Goal: Task Accomplishment & Management: Manage account settings

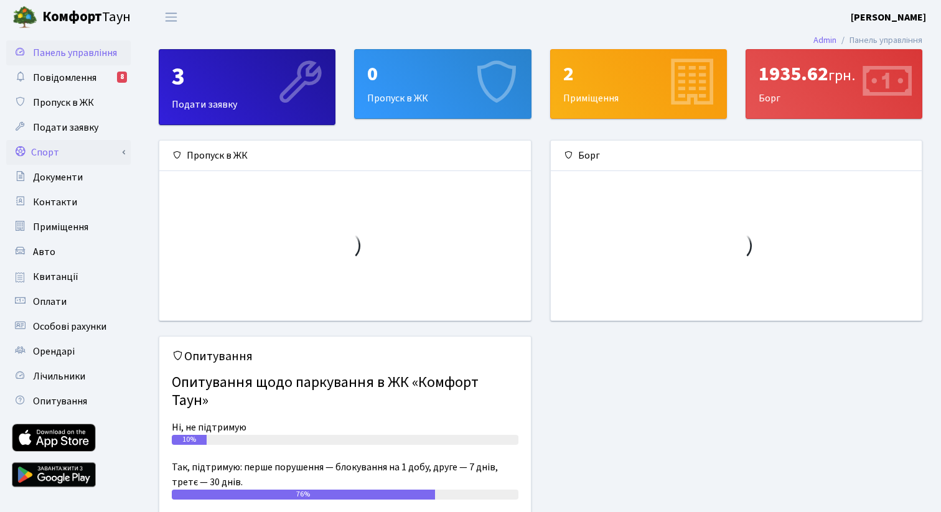
click at [83, 155] on link "Спорт" at bounding box center [68, 152] width 125 height 25
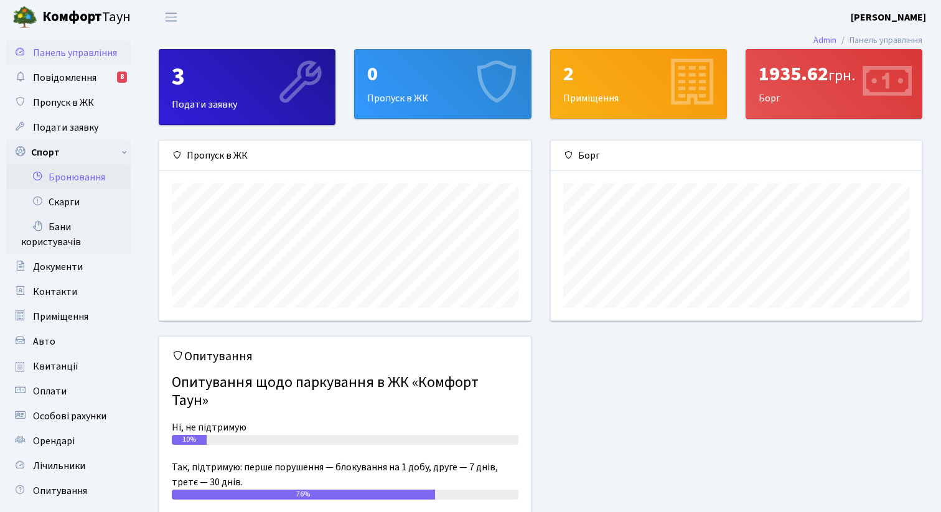
scroll to position [180, 371]
click at [83, 184] on link "Бронювання" at bounding box center [68, 177] width 125 height 25
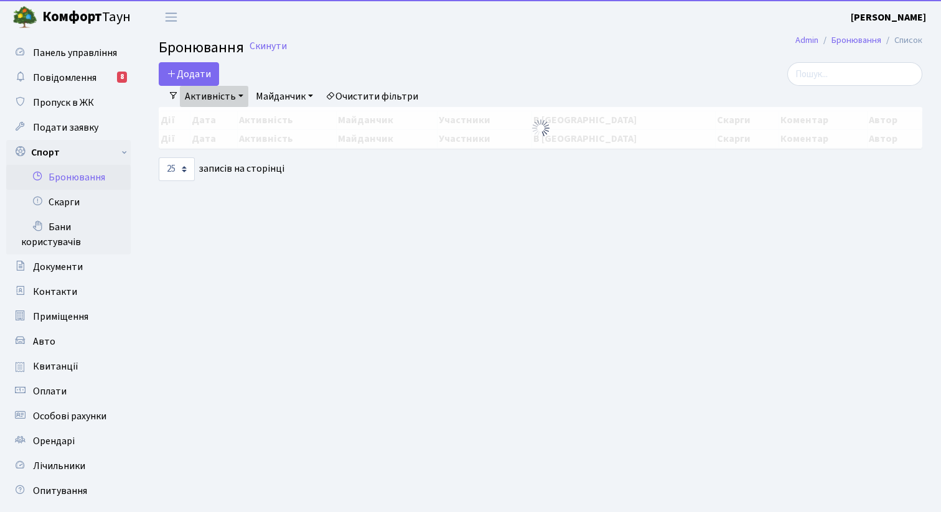
select select "25"
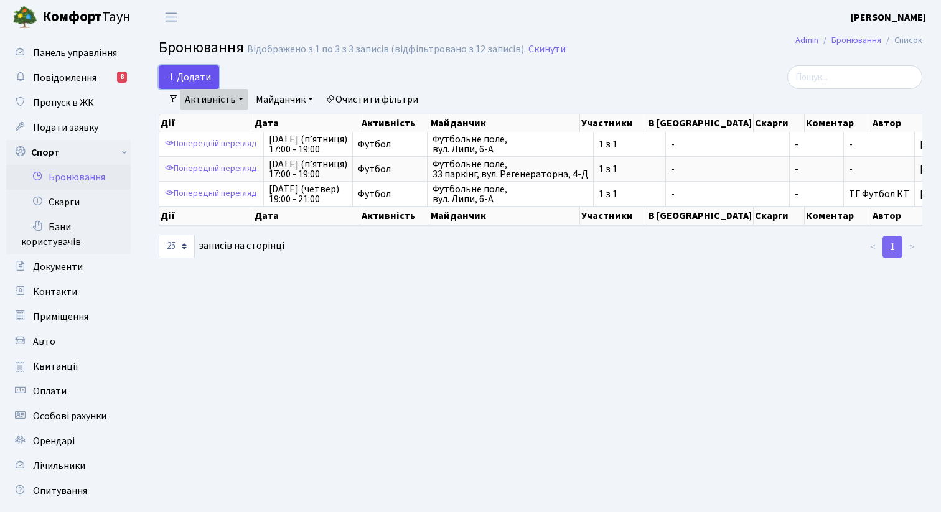
click at [197, 78] on button "Додати" at bounding box center [189, 77] width 60 height 24
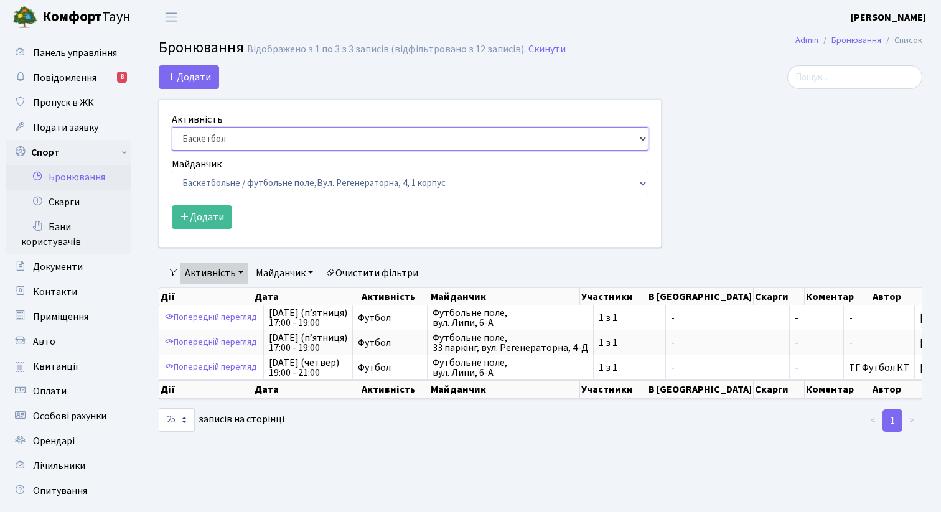
click at [243, 139] on select "Баскетбол Волейбол Йога Катання на роликах Настільний теніс [PERSON_NAME] Фітнес" at bounding box center [410, 139] width 477 height 24
select select "2"
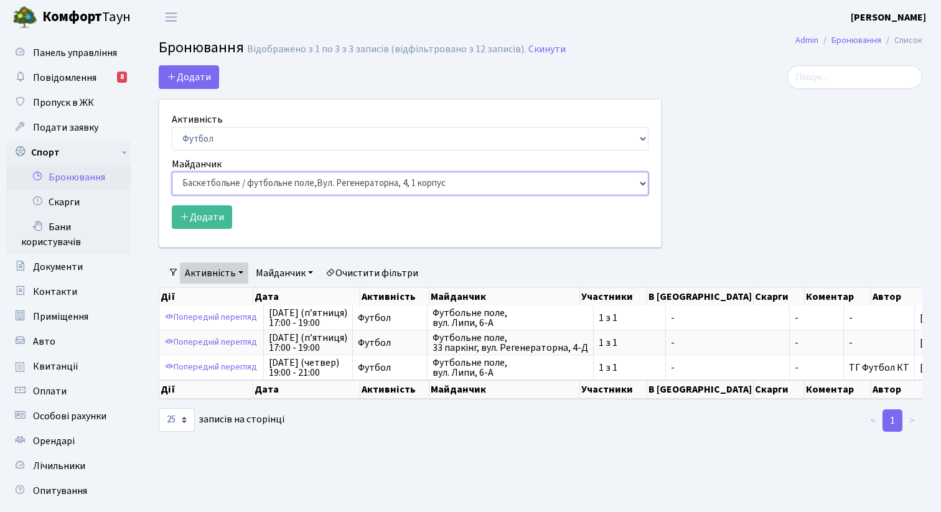
click at [347, 189] on select "Баскетбольне / футбольне поле, Вул. Регенераторна, 4, 1 корпус Баскетбольне пол…" at bounding box center [410, 184] width 477 height 24
select select "10"
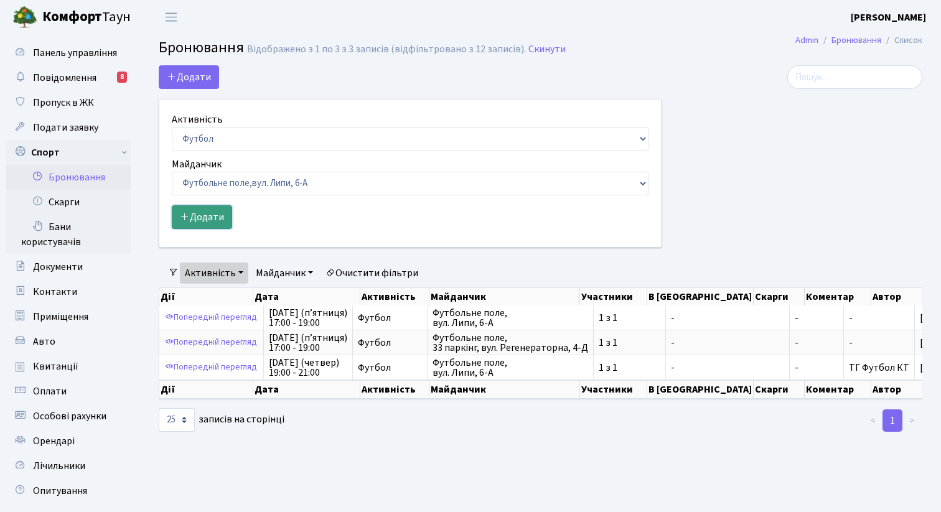
click at [203, 214] on button "Додати" at bounding box center [202, 217] width 60 height 24
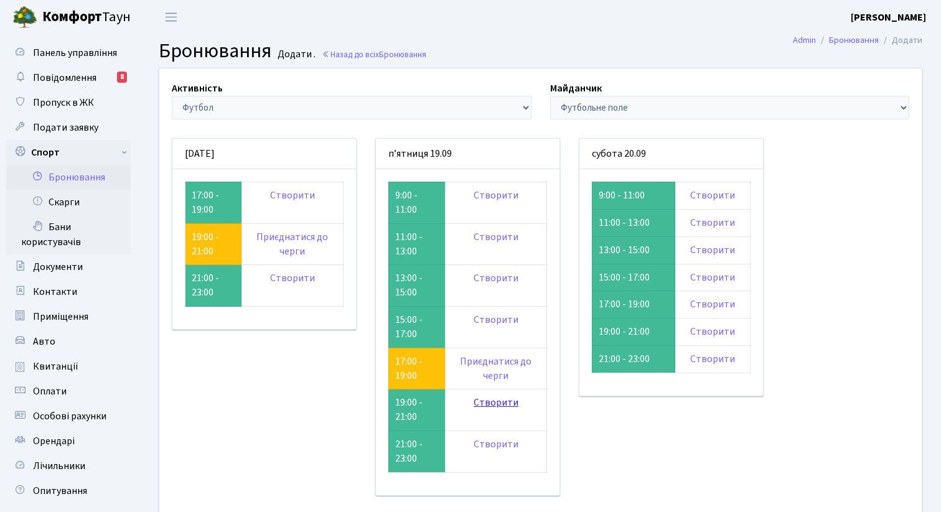
click at [486, 403] on link "Створити" at bounding box center [496, 403] width 45 height 14
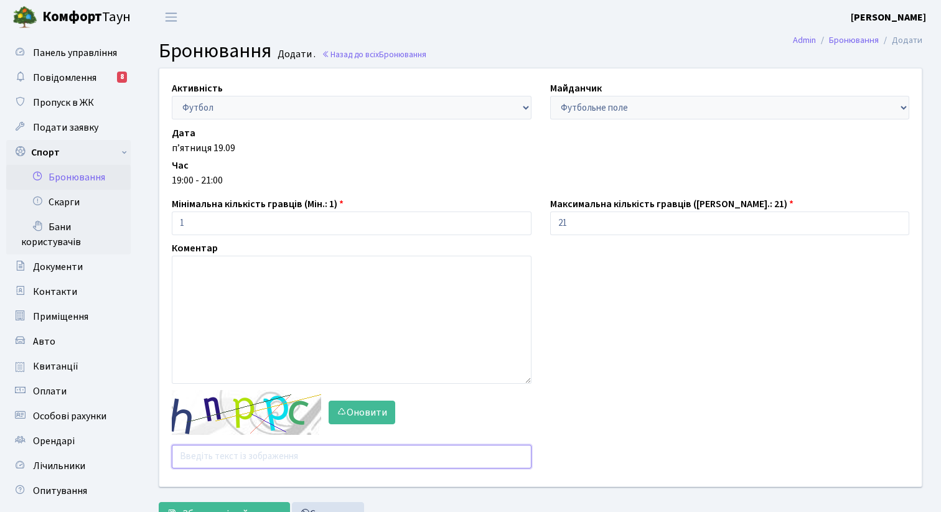
click at [245, 448] on input "text" at bounding box center [352, 457] width 360 height 24
type input "я"
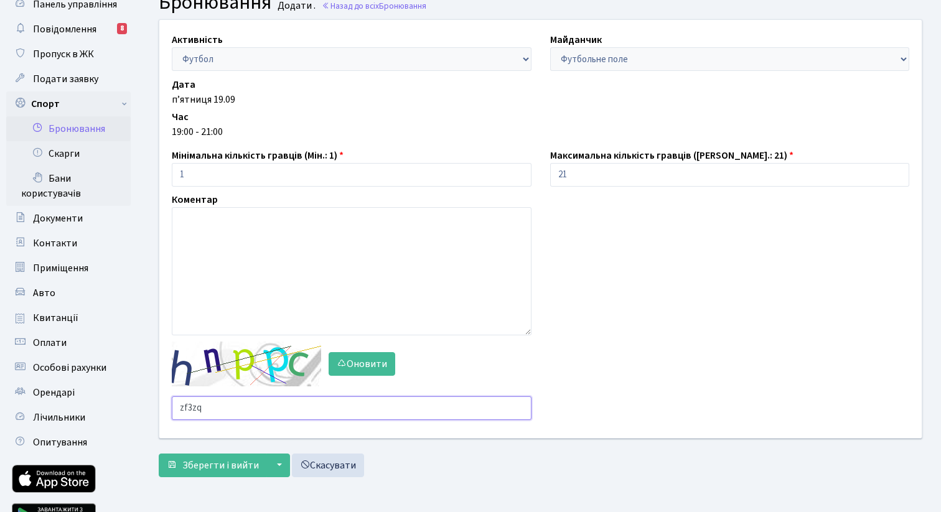
scroll to position [50, 0]
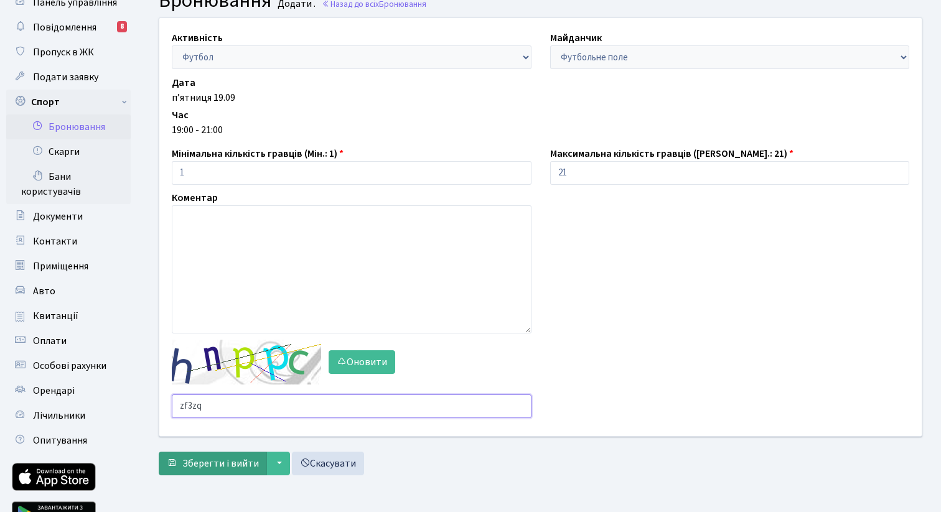
type input "zf3zq"
click at [213, 466] on span "Зберегти і вийти" at bounding box center [220, 464] width 77 height 14
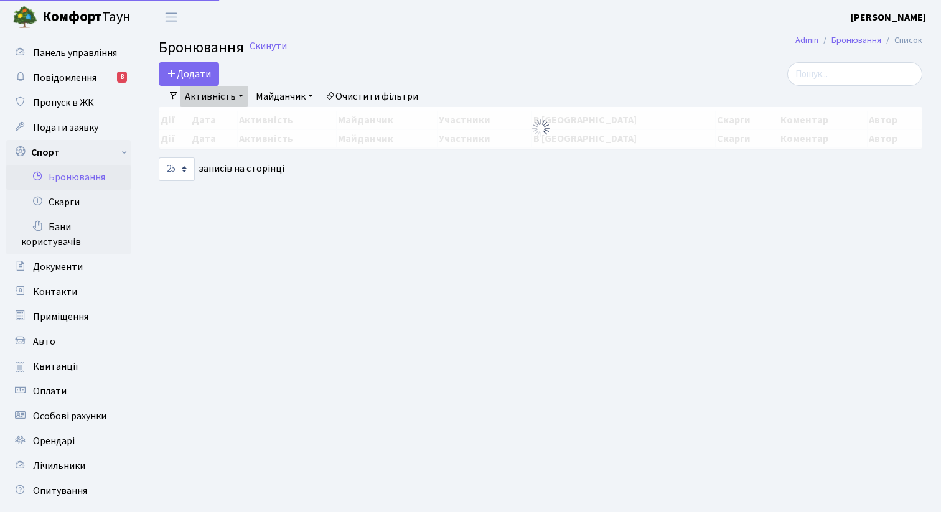
select select "25"
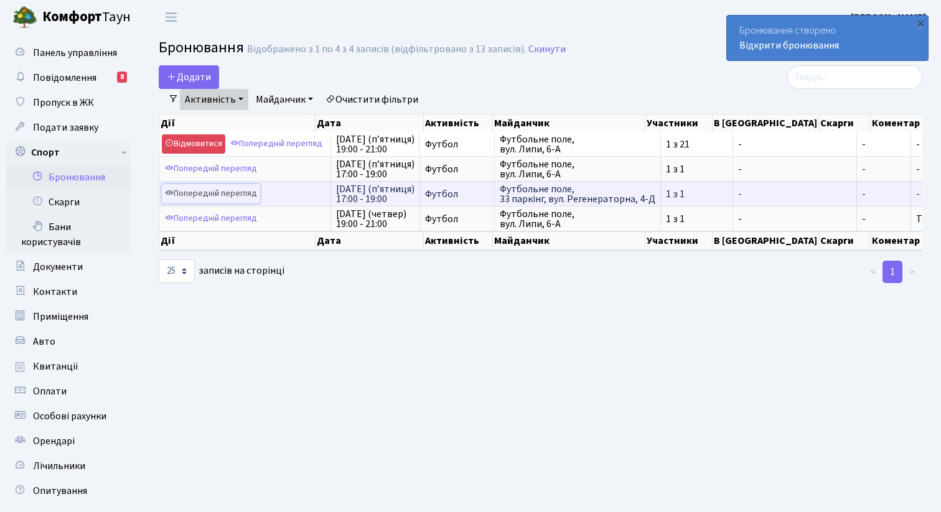
click at [249, 194] on link "Попередній перегляд" at bounding box center [211, 193] width 98 height 19
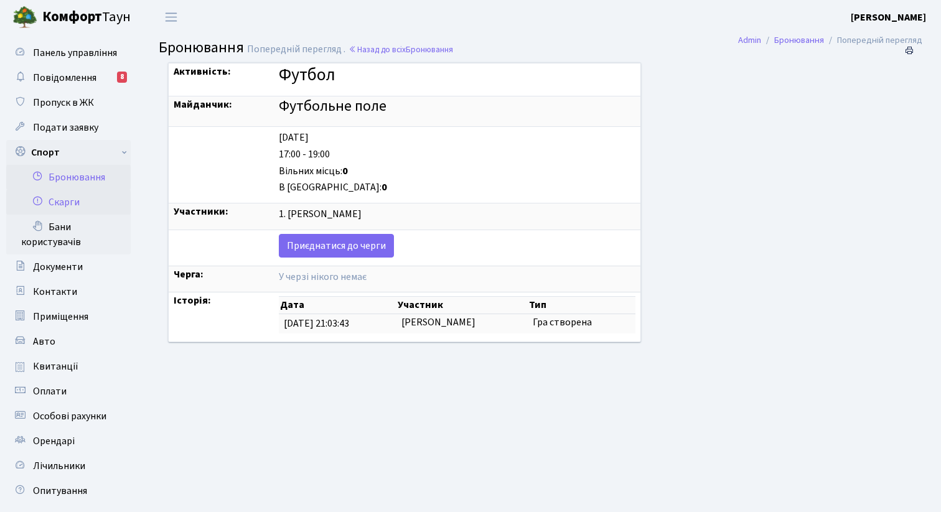
click at [69, 197] on link "Скарги" at bounding box center [68, 202] width 125 height 25
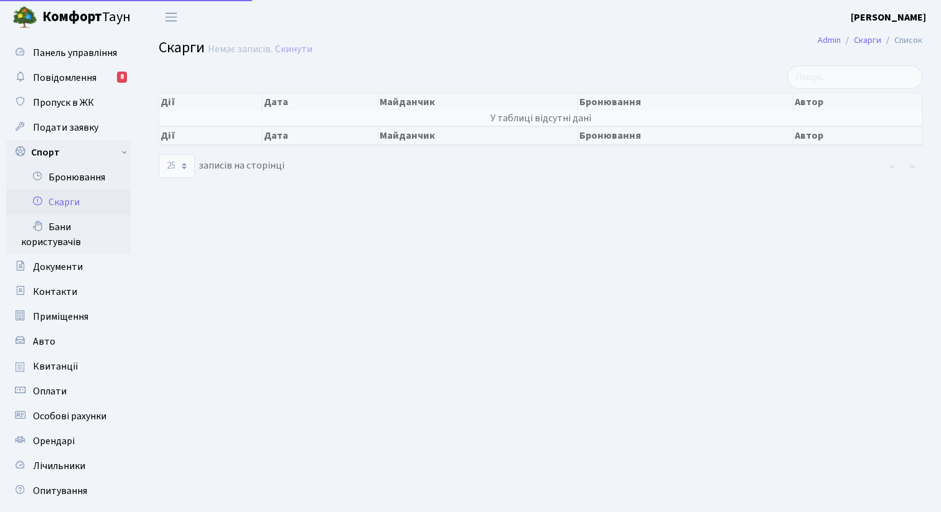
select select "25"
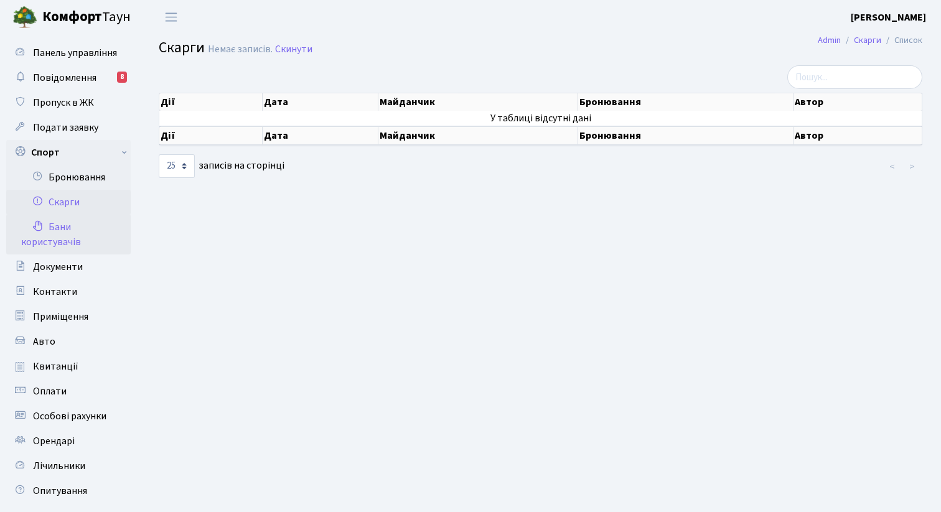
click at [76, 215] on link "Бани користувачів" at bounding box center [68, 235] width 125 height 40
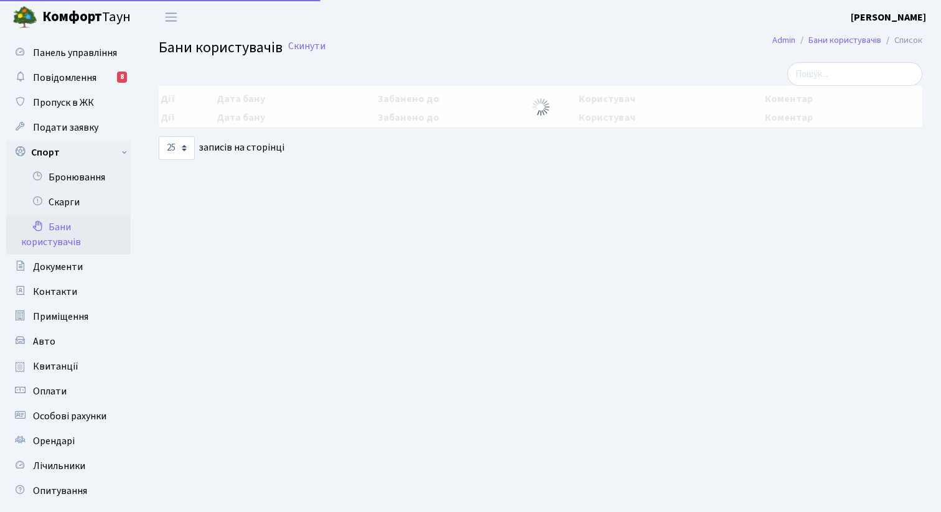
select select "25"
